Goal: Task Accomplishment & Management: Manage account settings

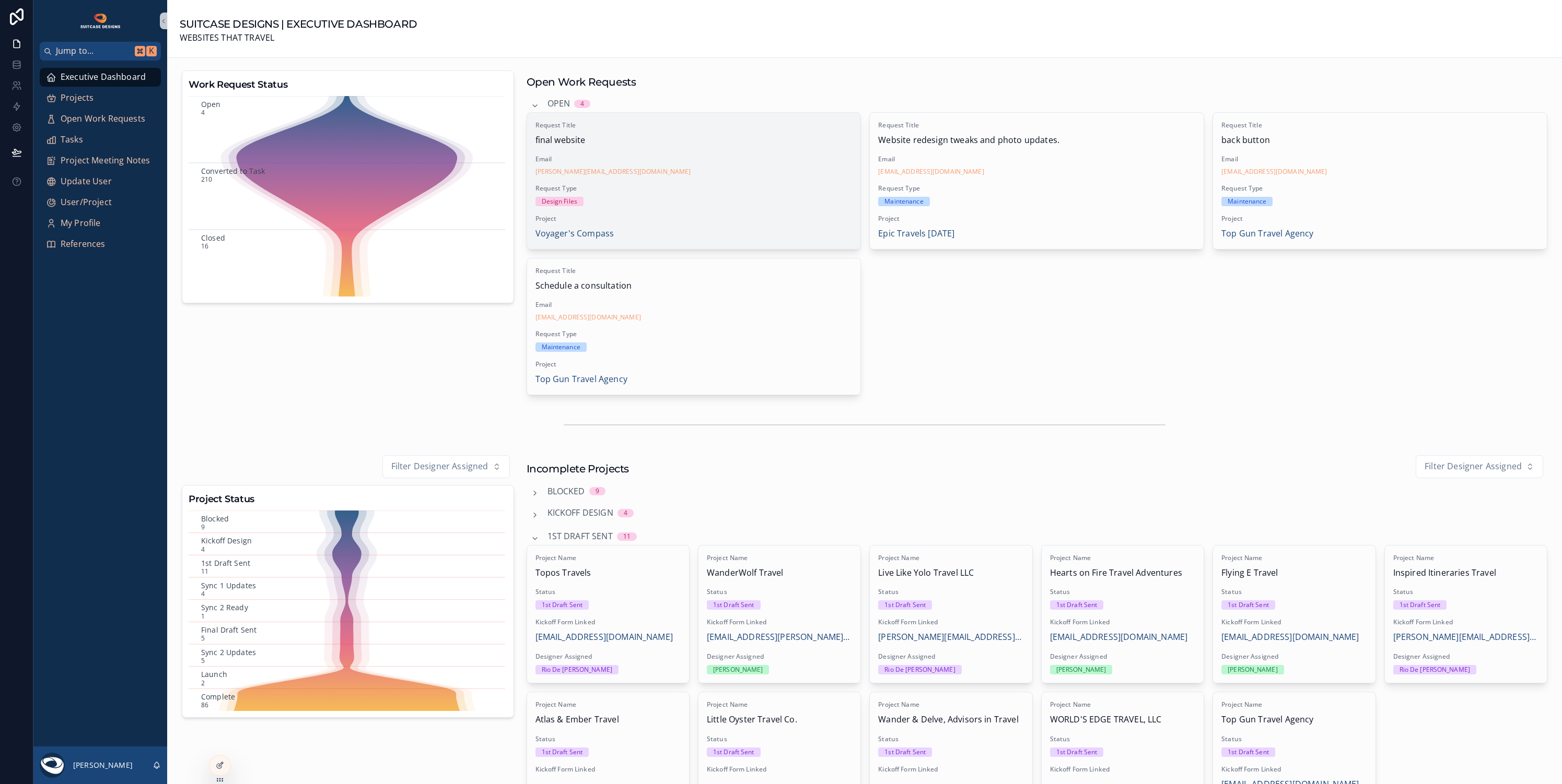
click at [726, 192] on span "Request Type" at bounding box center [694, 189] width 317 height 9
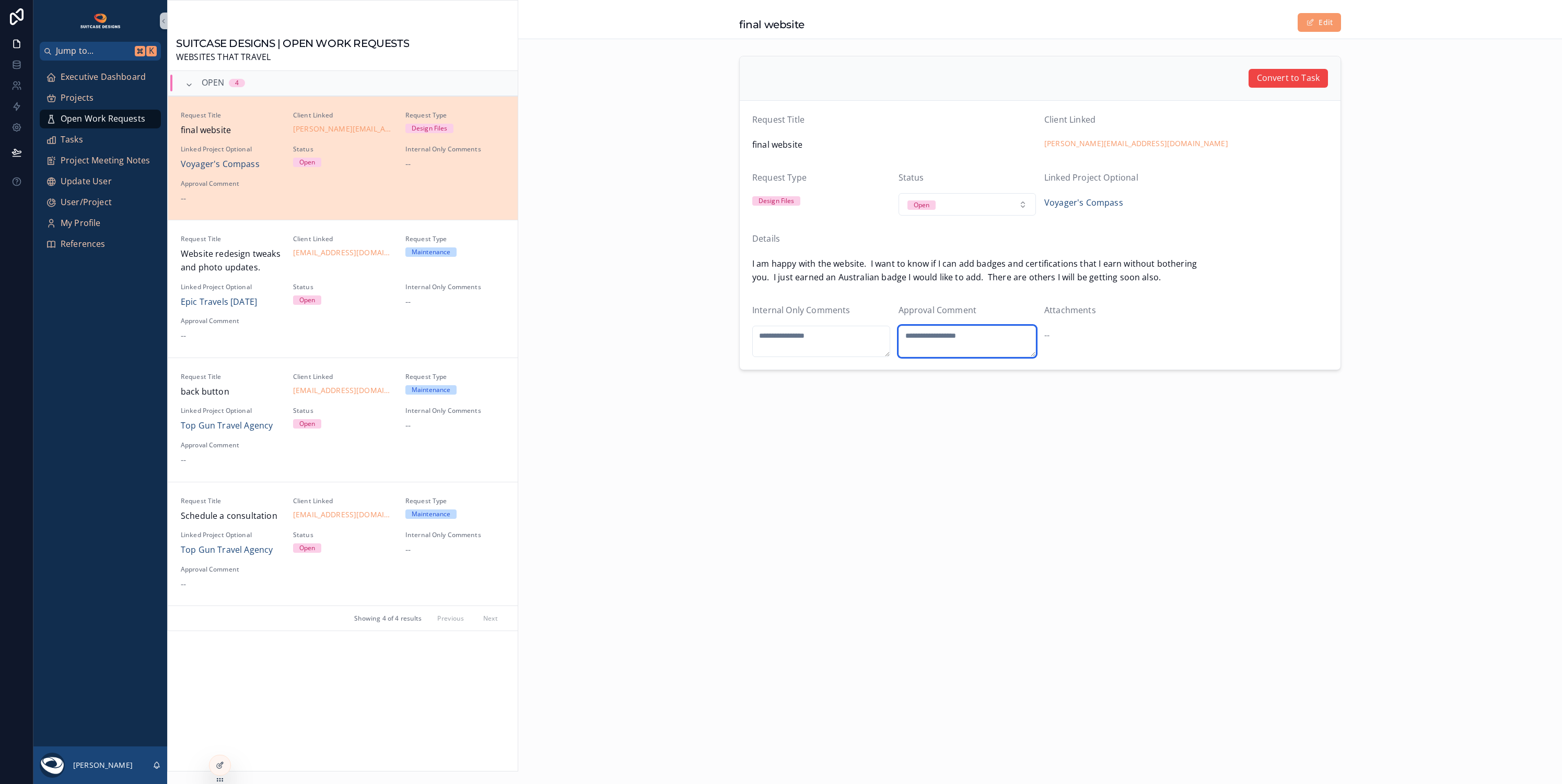
click at [925, 333] on textarea "scrollable content" at bounding box center [967, 341] width 138 height 32
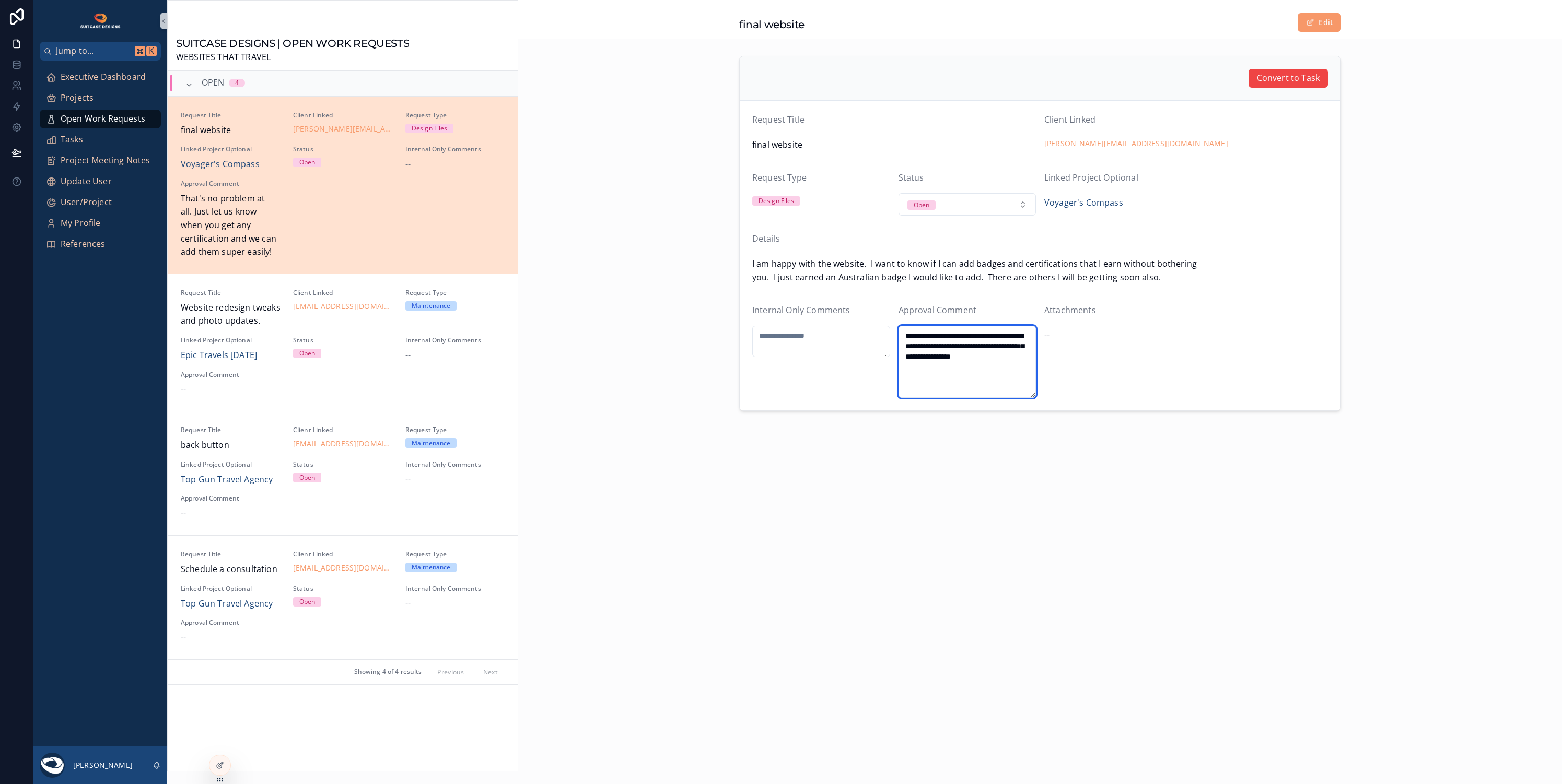
type textarea "**********"
click at [724, 553] on div "**********" at bounding box center [1041, 392] width 1044 height 784
click at [120, 96] on div "Projects" at bounding box center [100, 99] width 109 height 17
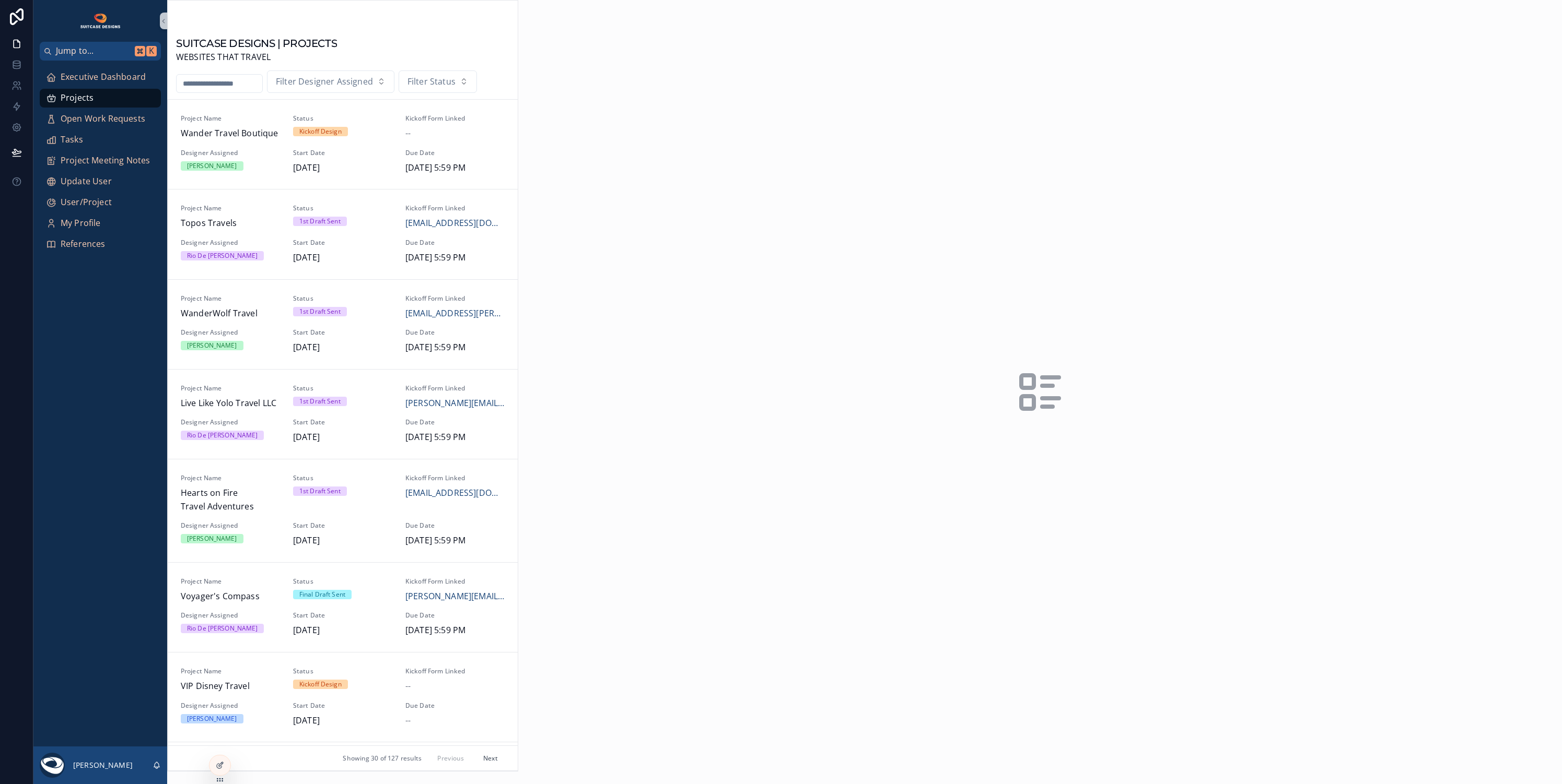
click at [202, 85] on input "scrollable content" at bounding box center [219, 83] width 86 height 15
click at [260, 602] on div "Project Name Voyager's Compass Status Final Draft Sent Kickoff Form Linked [PER…" at bounding box center [343, 607] width 325 height 60
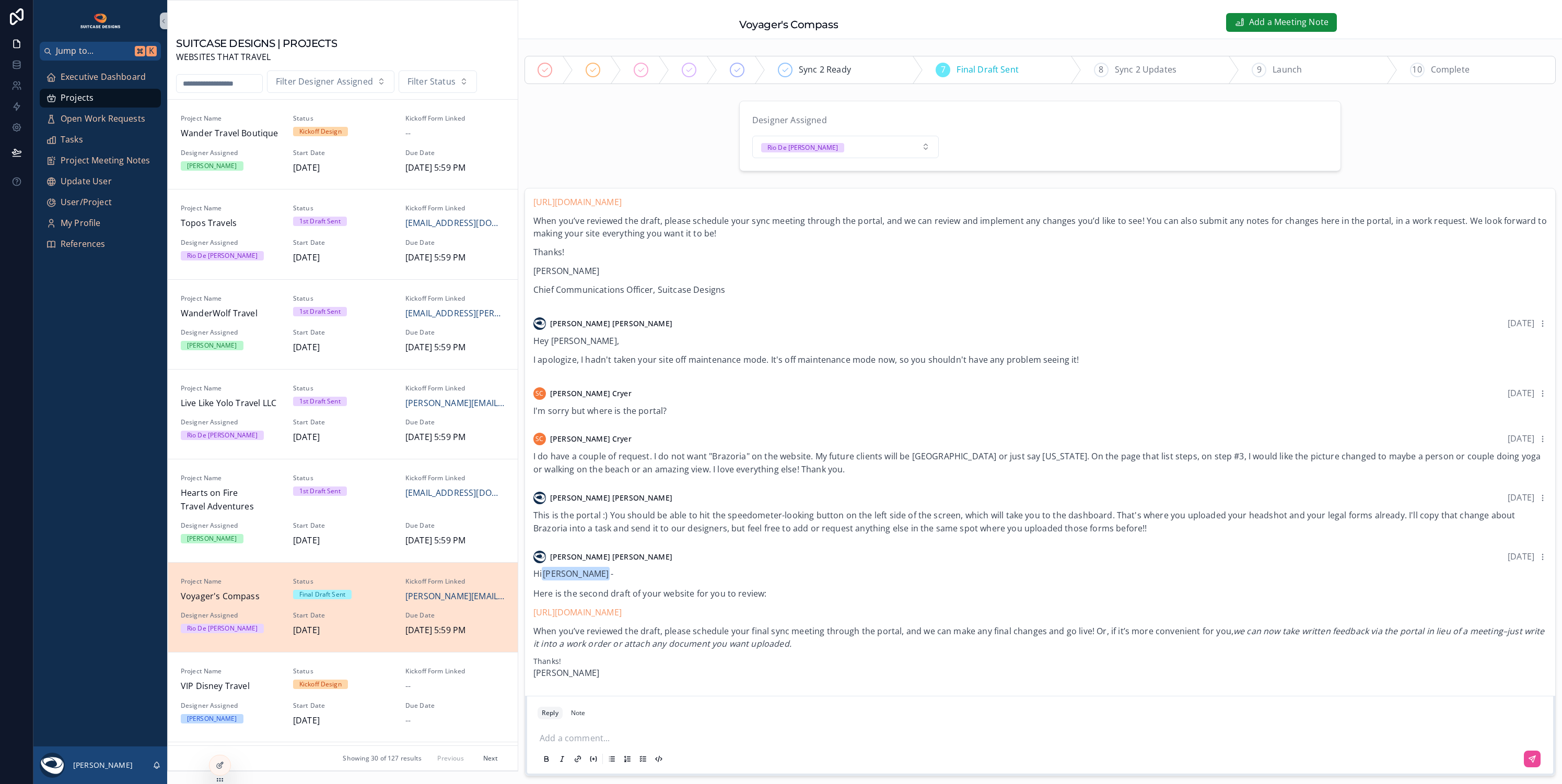
scroll to position [326, 0]
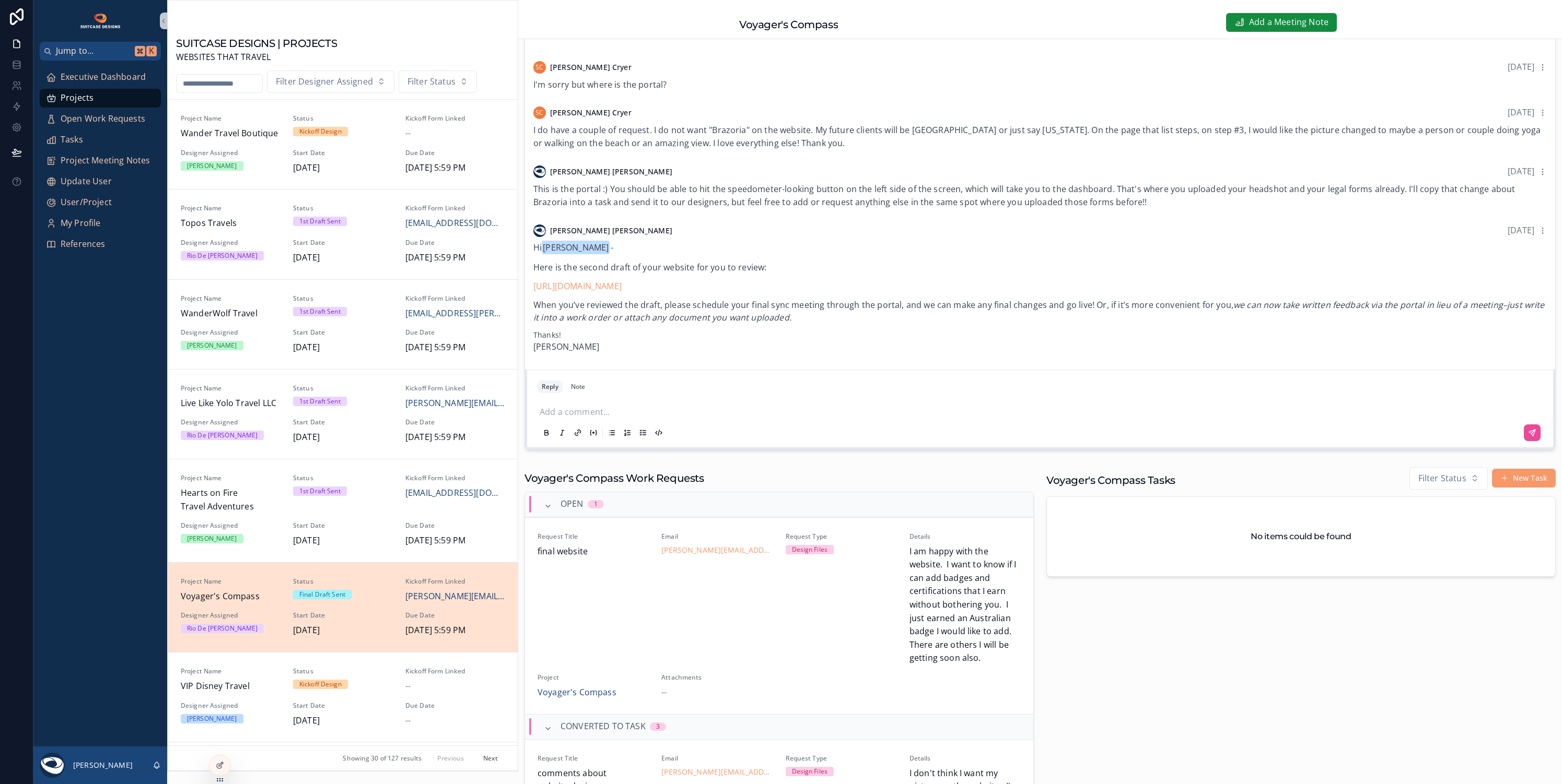
click at [574, 406] on p "scrollable content" at bounding box center [1042, 411] width 1006 height 10
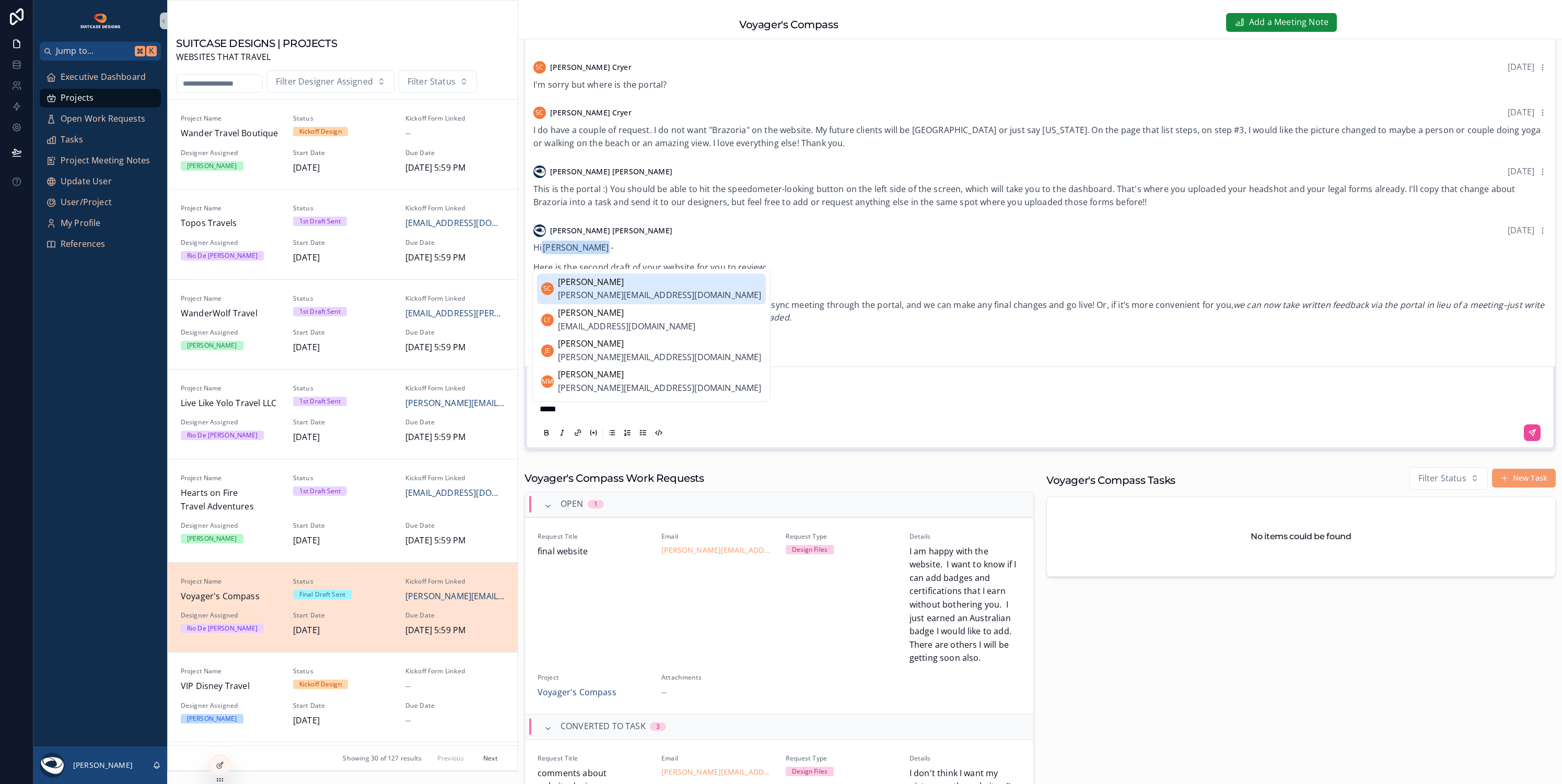
click at [624, 288] on span "[PERSON_NAME]" at bounding box center [660, 283] width 204 height 14
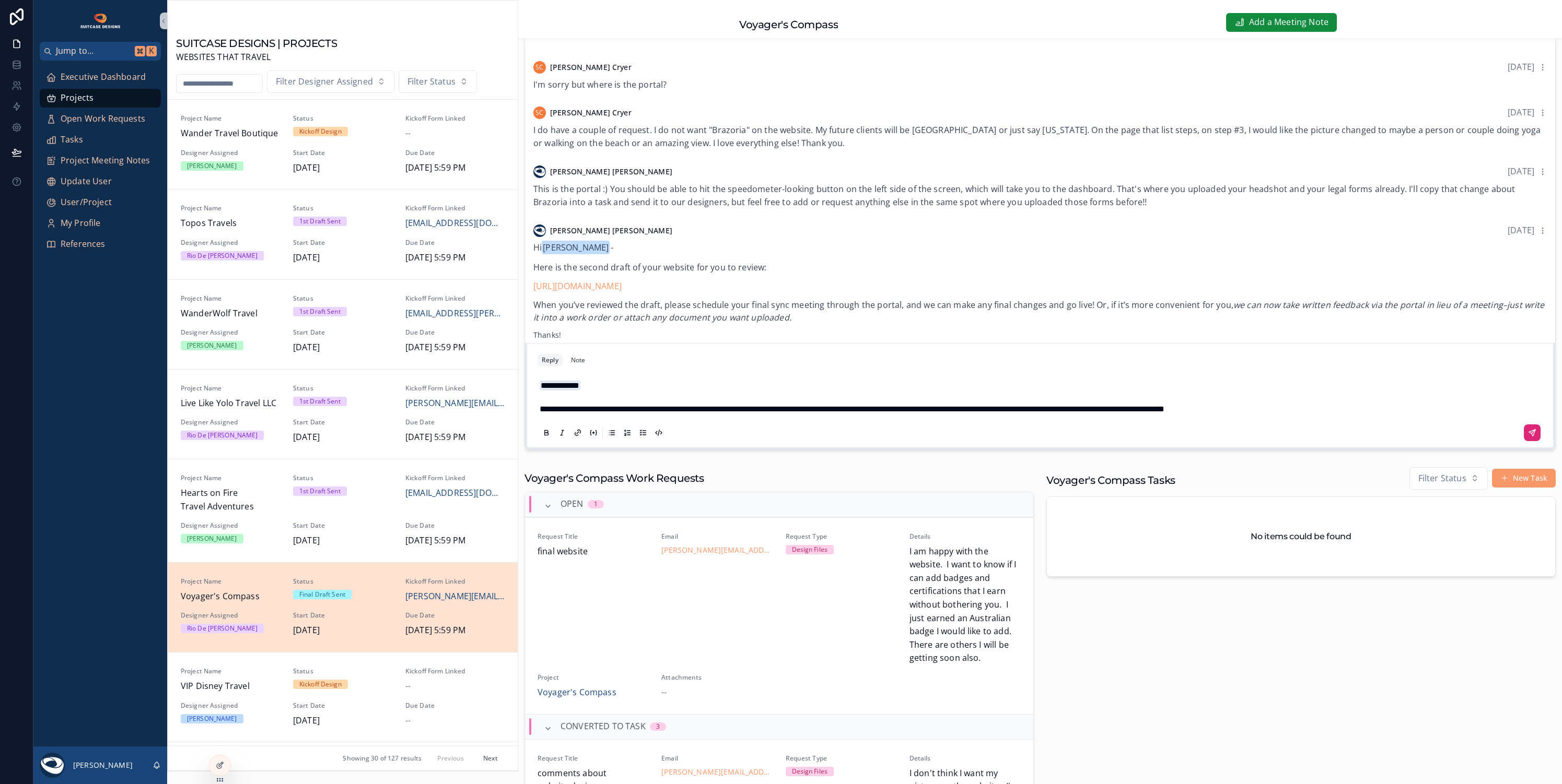
click at [1530, 433] on button "scrollable content" at bounding box center [1533, 434] width 17 height 17
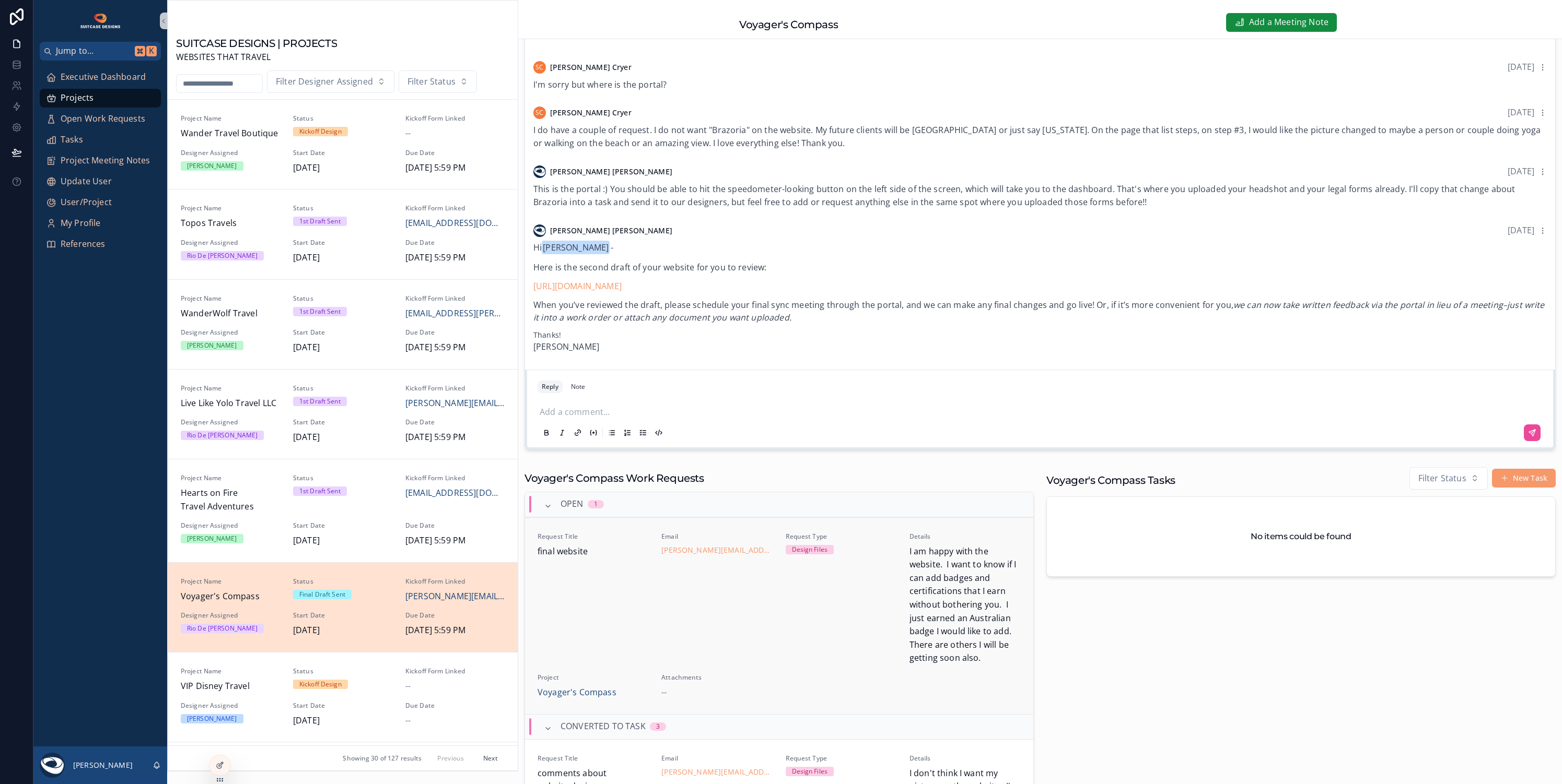
click at [713, 585] on div "Email [PERSON_NAME][EMAIL_ADDRESS][DOMAIN_NAME]" at bounding box center [718, 599] width 111 height 133
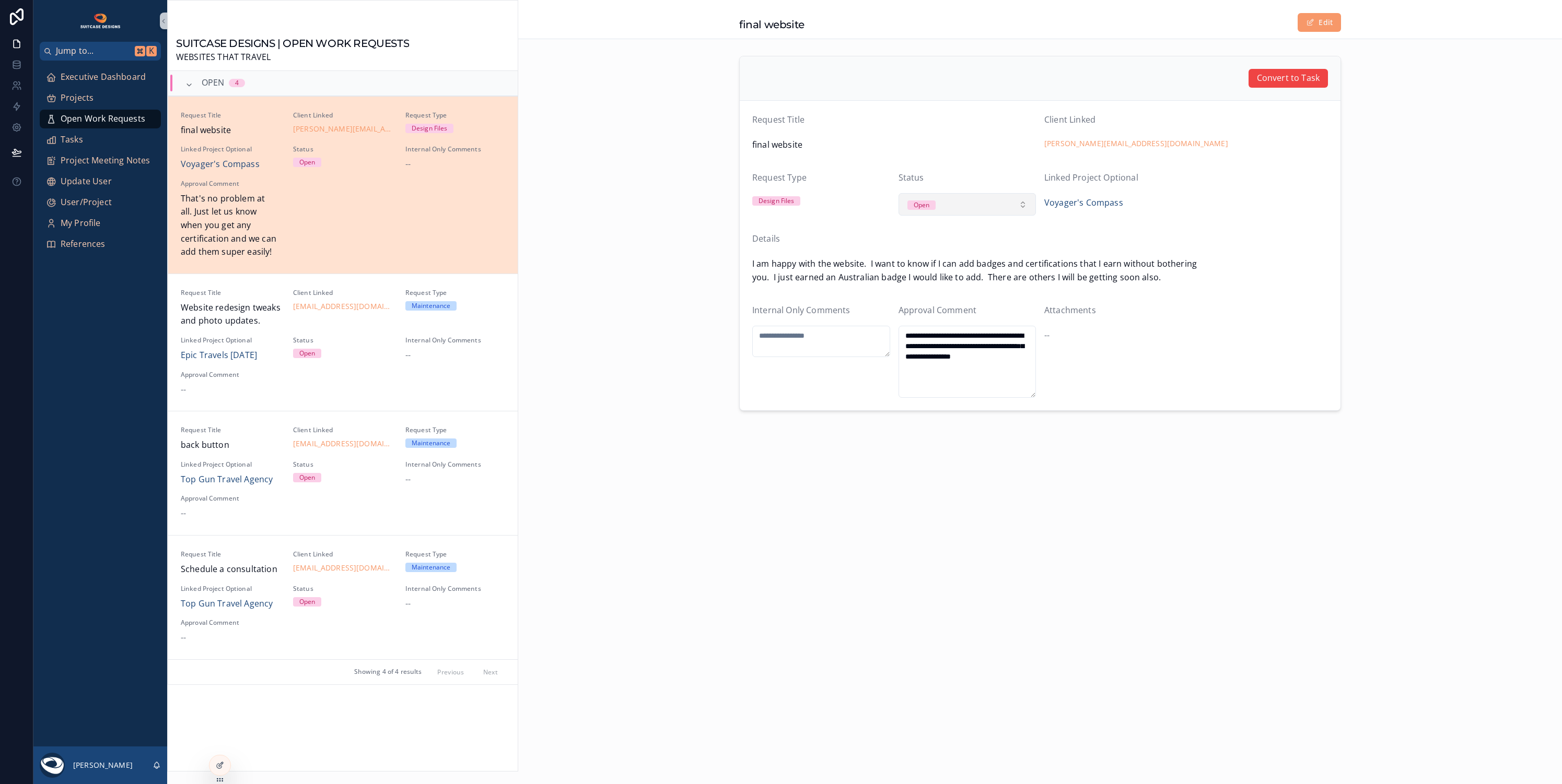
click at [1001, 199] on button "Open" at bounding box center [967, 205] width 138 height 23
click at [946, 291] on div "Closed" at bounding box center [967, 293] width 133 height 15
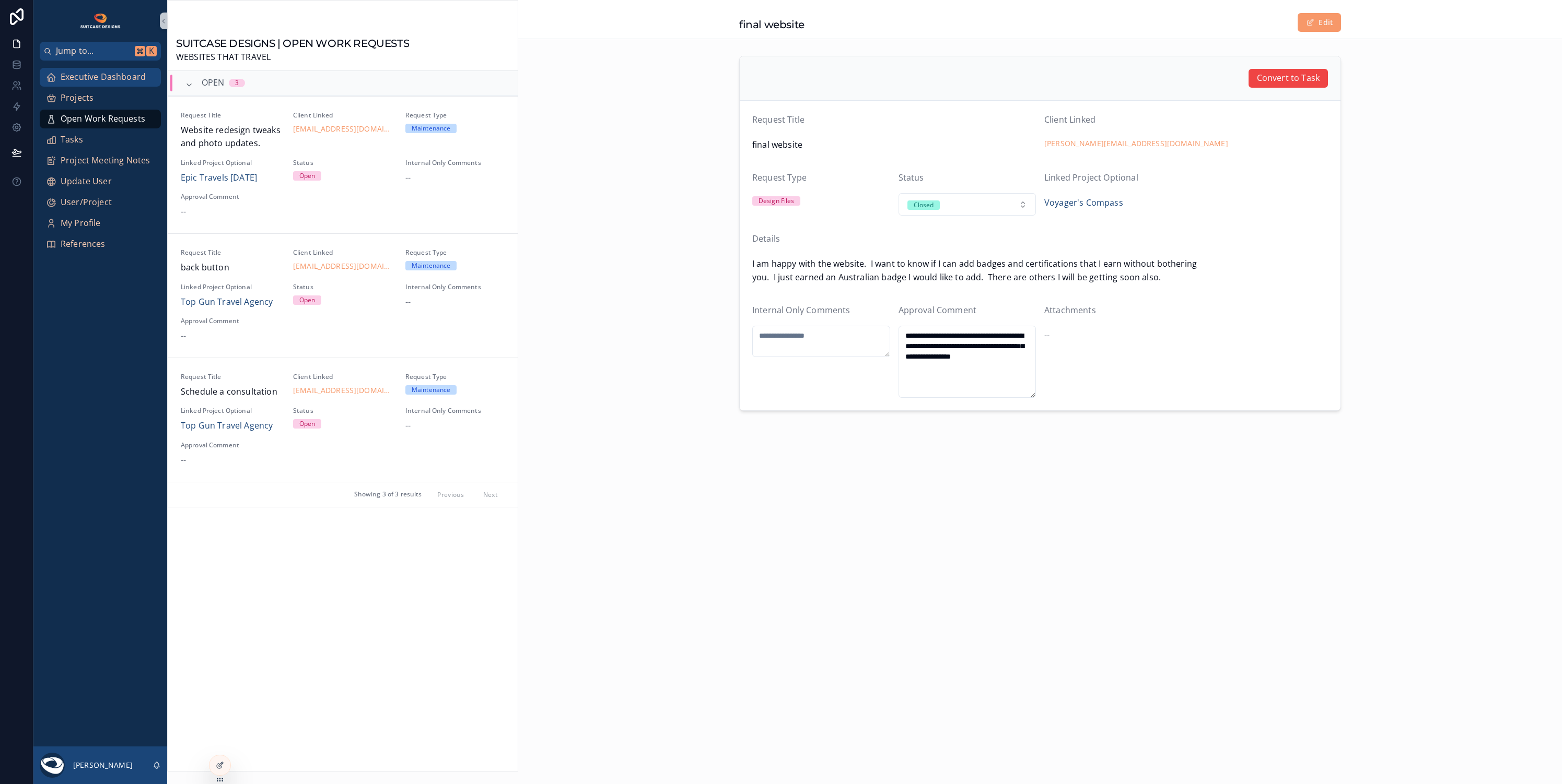
click at [99, 84] on span "Executive Dashboard" at bounding box center [103, 77] width 85 height 14
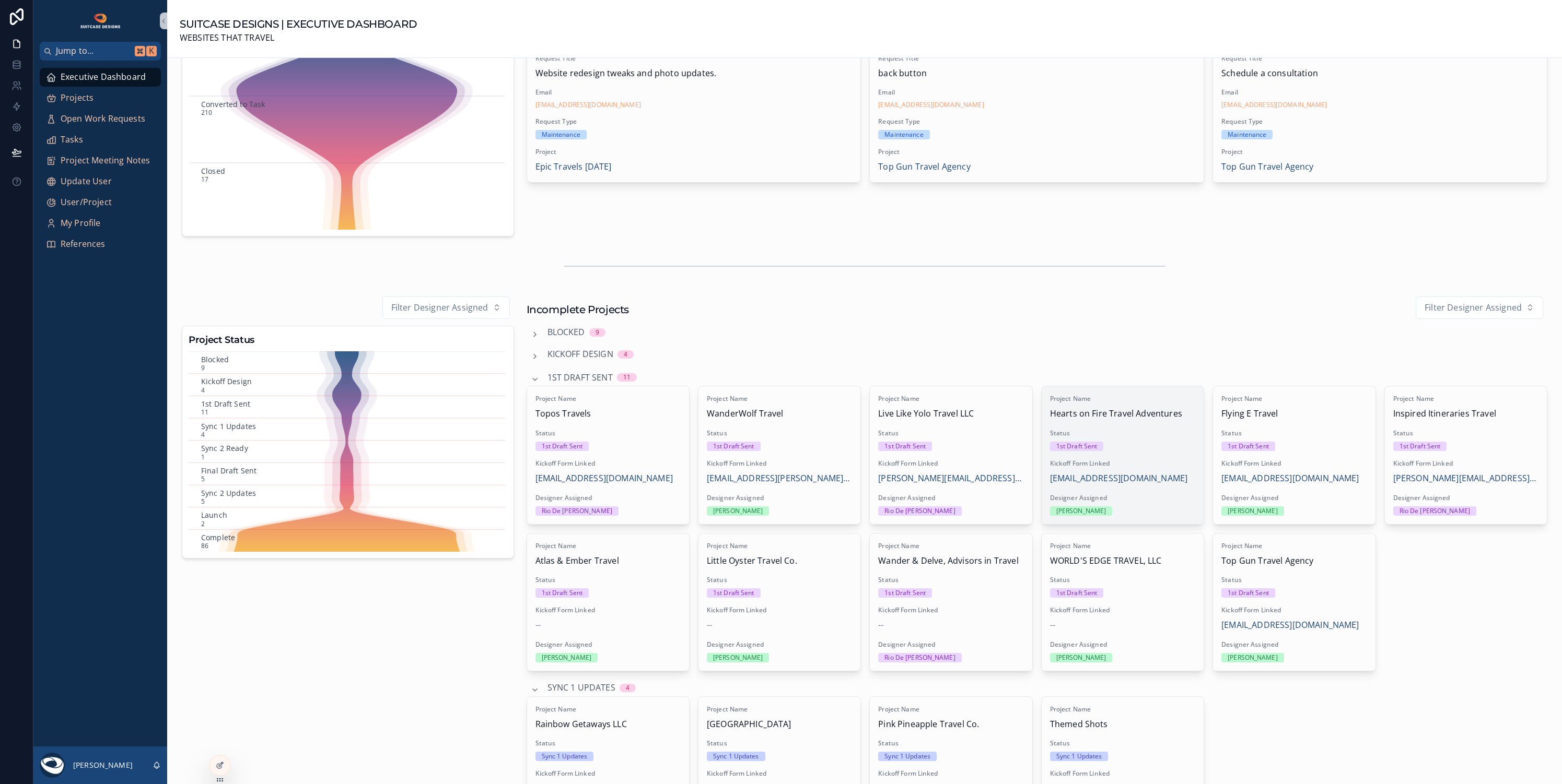
scroll to position [253, 0]
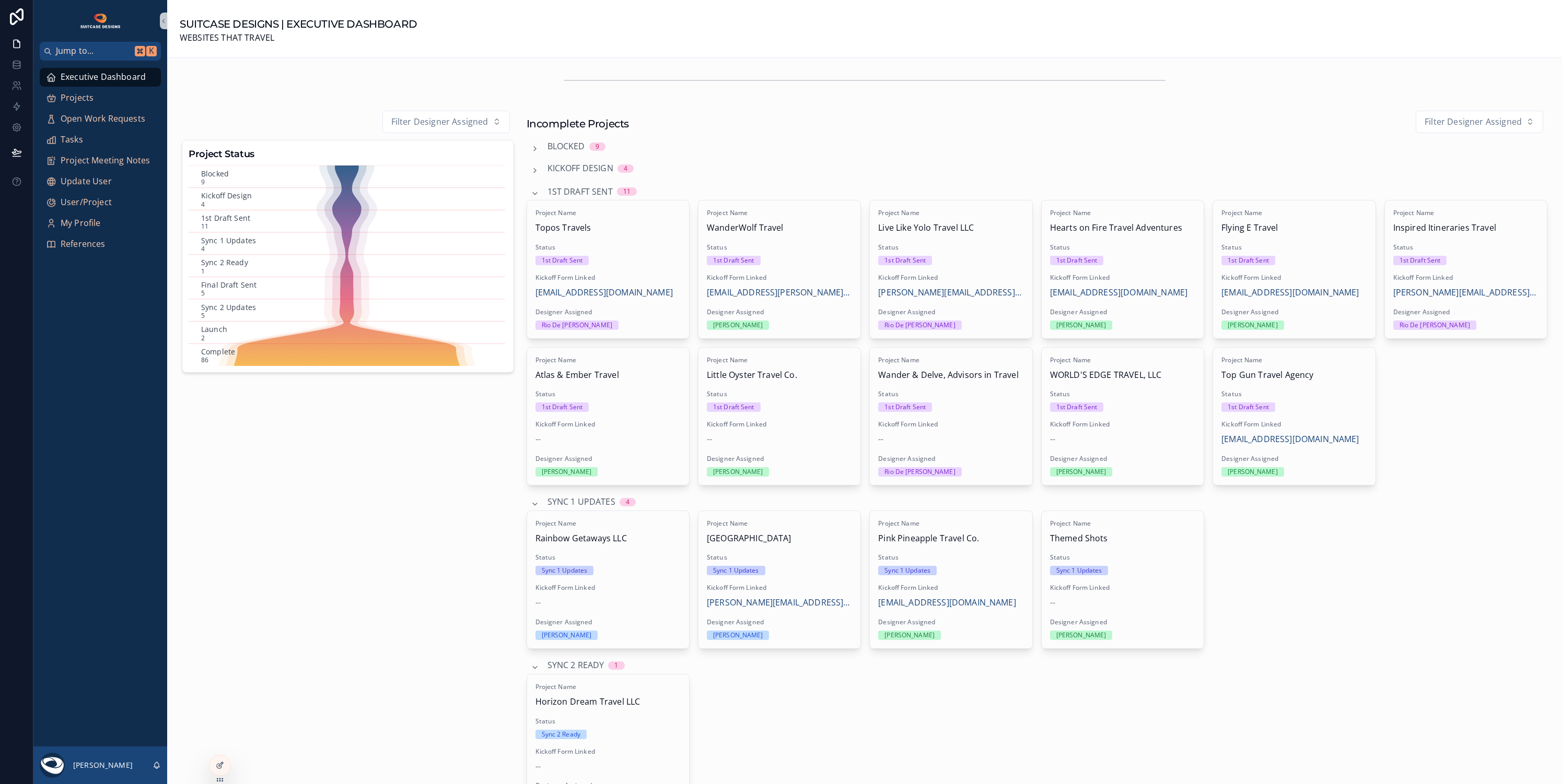
click at [599, 190] on span "1st Draft Sent" at bounding box center [580, 192] width 65 height 14
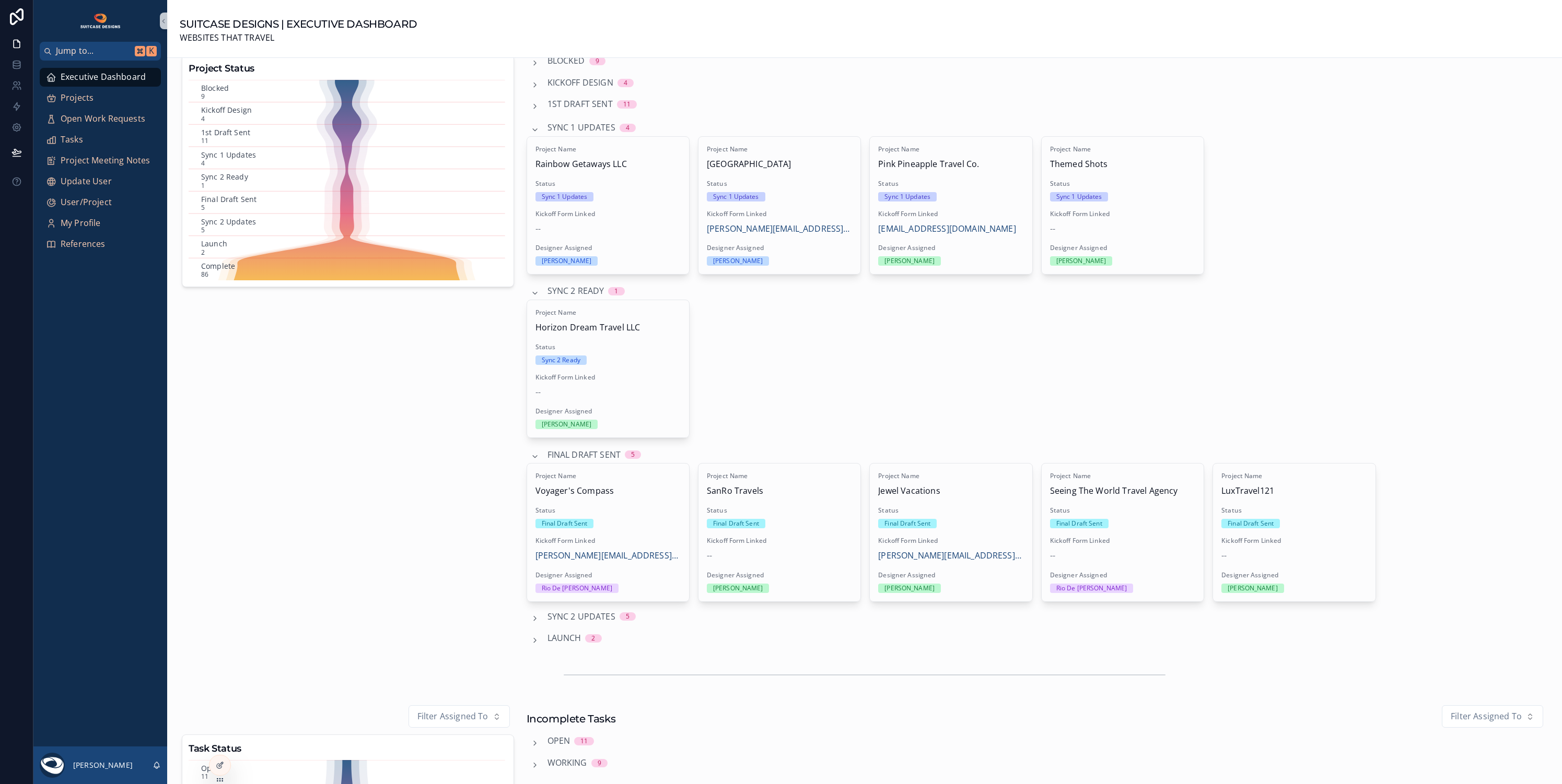
scroll to position [0, 0]
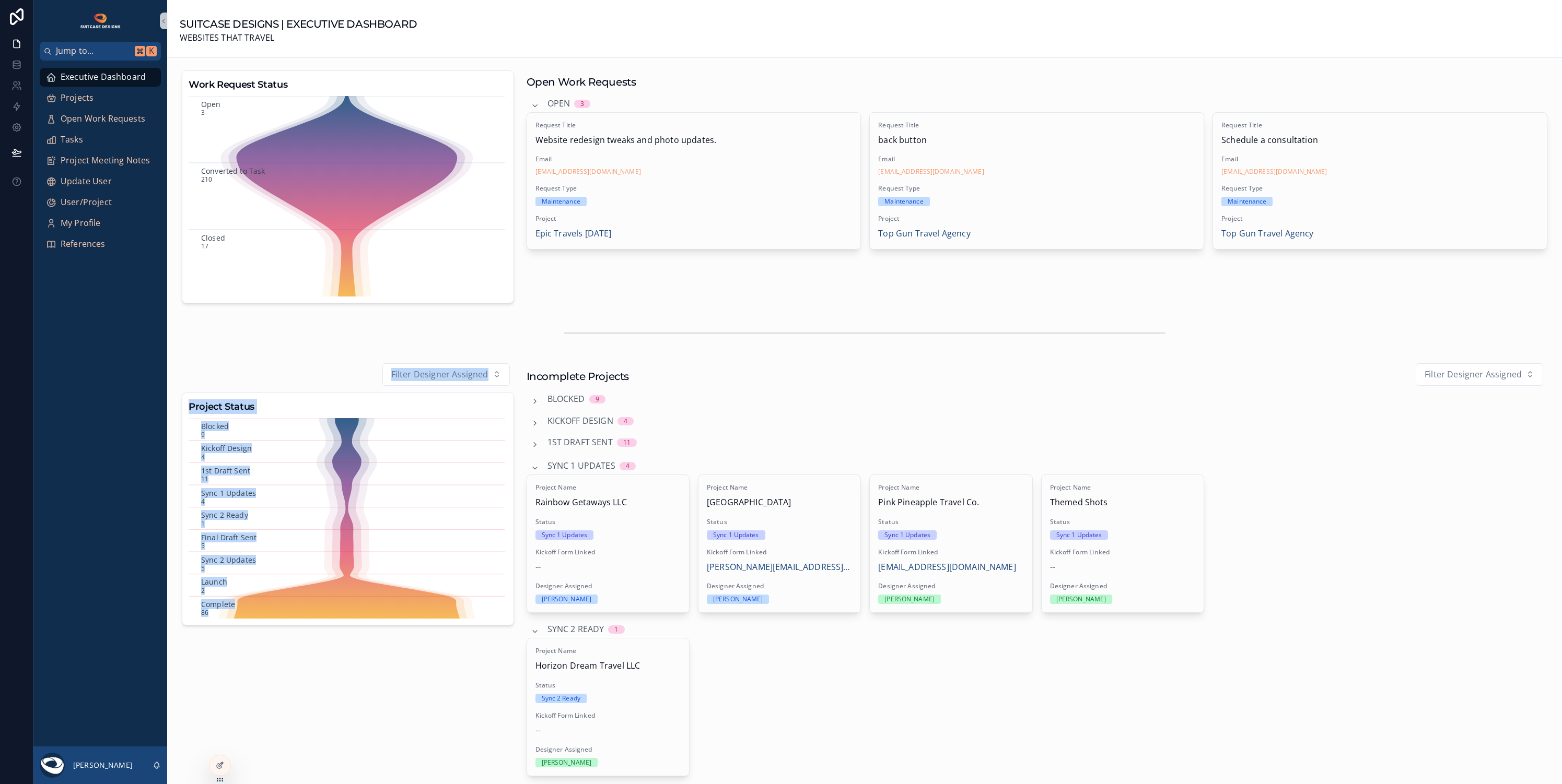
drag, startPoint x: 555, startPoint y: 332, endPoint x: 627, endPoint y: 366, distance: 79.6
click at [627, 366] on div "Work Request Status Open 3 Converted to Task 210 Closed 17 Open Work Requests O…" at bounding box center [864, 718] width 1395 height 1320
click at [849, 390] on div "Incomplete Projects Filter Designer Assigned Blocked 9 Kickoff Design 4 1st Dra…" at bounding box center [1037, 673] width 1022 height 621
